Goal: Task Accomplishment & Management: Complete application form

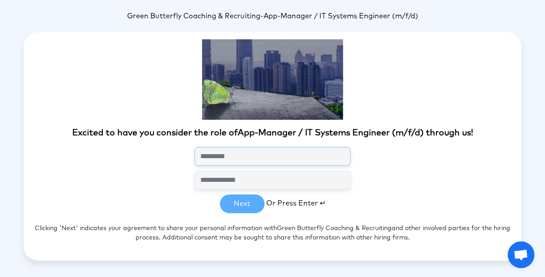
click at [220, 151] on input "text" at bounding box center [273, 156] width 156 height 19
type input "*"
type input "**********"
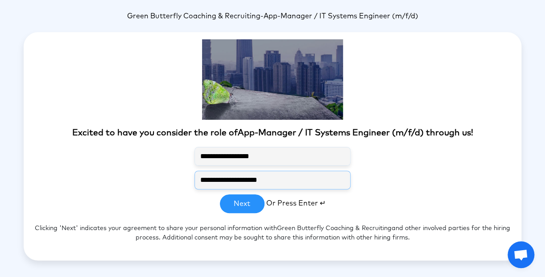
type input "**********"
click at [231, 208] on button "Next" at bounding box center [242, 203] width 45 height 19
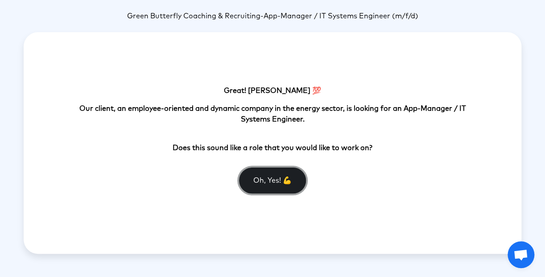
click at [266, 177] on button "Oh, Yes! 💪" at bounding box center [272, 180] width 67 height 26
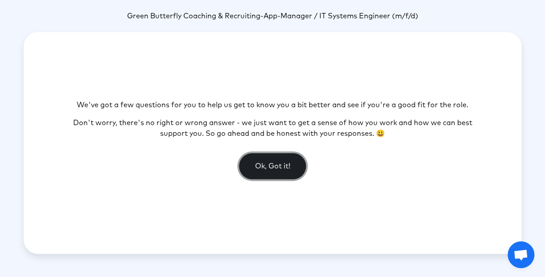
click at [268, 160] on button "Ok, Got it!" at bounding box center [272, 166] width 67 height 26
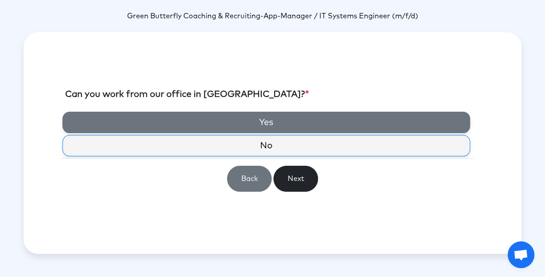
click at [268, 120] on label "Yes" at bounding box center [266, 122] width 408 height 21
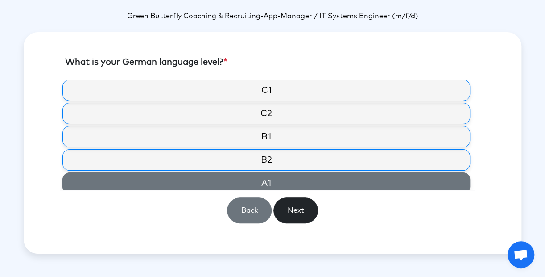
click at [258, 181] on label "A1" at bounding box center [266, 182] width 408 height 21
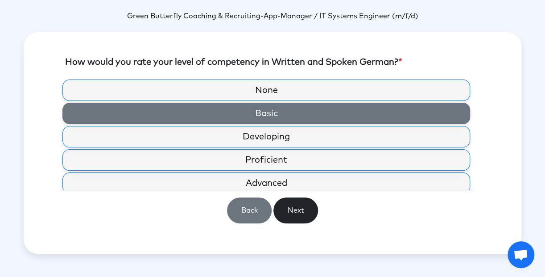
click at [270, 113] on label "Basic" at bounding box center [266, 113] width 408 height 21
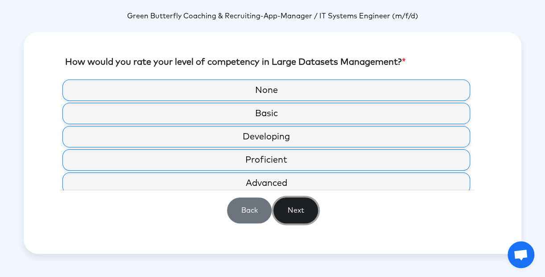
click at [293, 204] on button "Next" at bounding box center [296, 210] width 45 height 26
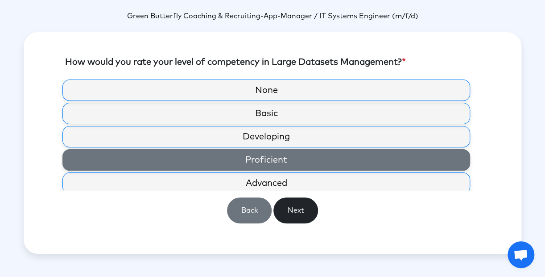
click at [266, 158] on label "Proficient" at bounding box center [266, 159] width 408 height 21
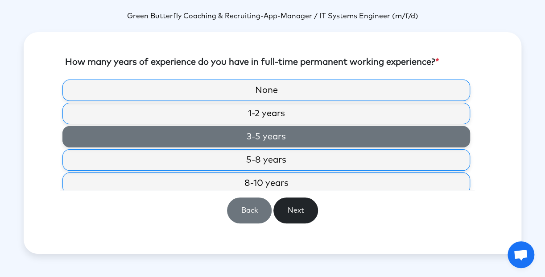
click at [261, 133] on label "3-5 years" at bounding box center [266, 136] width 408 height 21
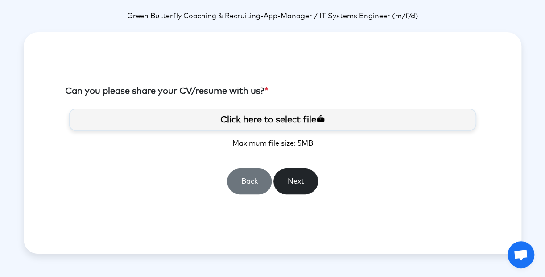
click at [264, 118] on label "Click here to select file" at bounding box center [273, 119] width 408 height 22
click at [0, 0] on input "Click here to select file" at bounding box center [0, 0] width 0 height 0
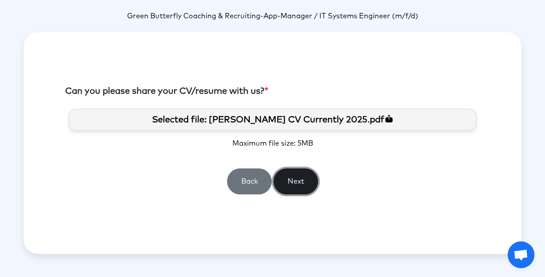
click at [298, 179] on button "Next" at bounding box center [296, 181] width 45 height 26
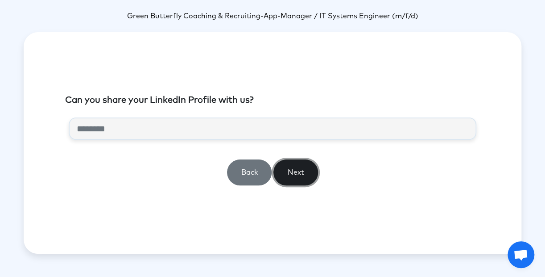
click at [303, 170] on button "Next" at bounding box center [296, 172] width 45 height 26
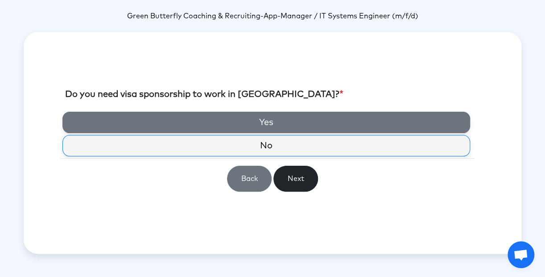
click at [258, 122] on label "Yes" at bounding box center [266, 122] width 408 height 21
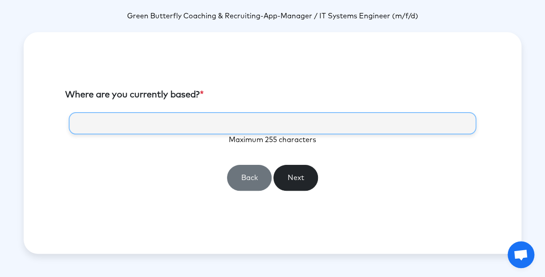
click at [142, 126] on input "text" at bounding box center [273, 123] width 408 height 22
type input "*****"
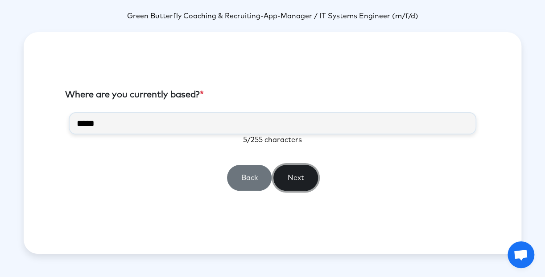
click at [299, 172] on button "Next" at bounding box center [296, 178] width 45 height 26
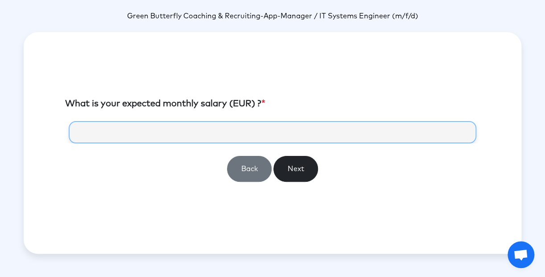
click at [89, 137] on input "number" at bounding box center [273, 132] width 408 height 22
type input "*"
type input "****"
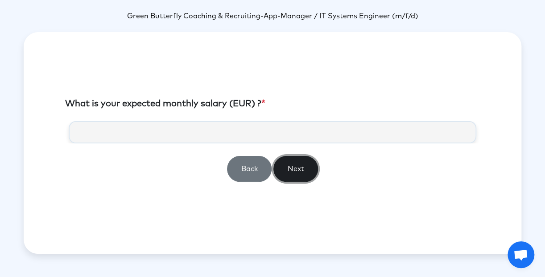
click at [286, 178] on button "Next" at bounding box center [296, 169] width 45 height 26
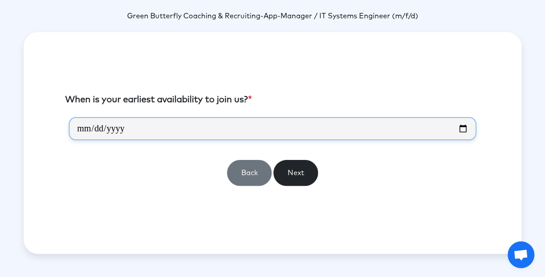
click at [464, 127] on input "date" at bounding box center [273, 128] width 408 height 23
type input "**********"
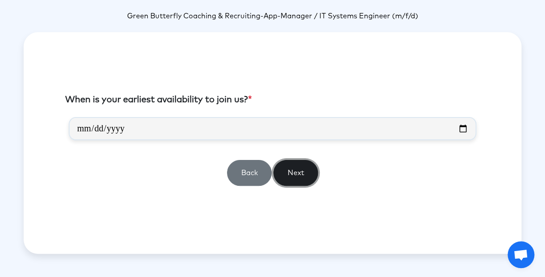
click at [298, 172] on button "Next" at bounding box center [296, 173] width 45 height 26
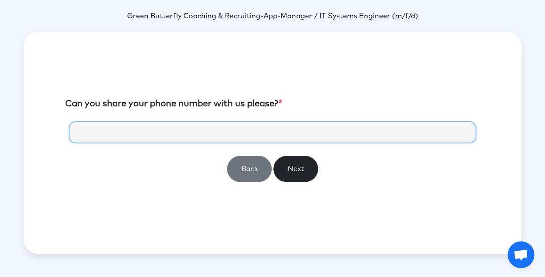
click at [101, 133] on input "tel" at bounding box center [273, 132] width 408 height 22
type input "**********"
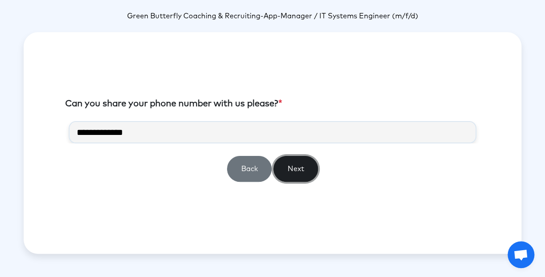
click at [293, 165] on button "Next" at bounding box center [296, 169] width 45 height 26
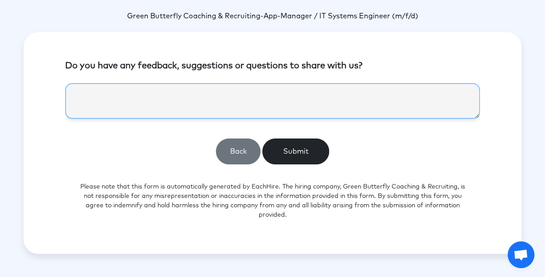
click at [83, 96] on textarea at bounding box center [272, 101] width 415 height 36
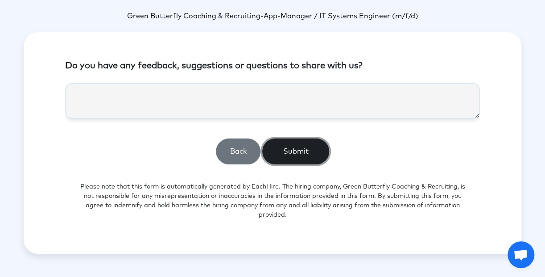
click at [299, 149] on button "Submit" at bounding box center [295, 151] width 67 height 26
